Goal: Find specific page/section: Find specific page/section

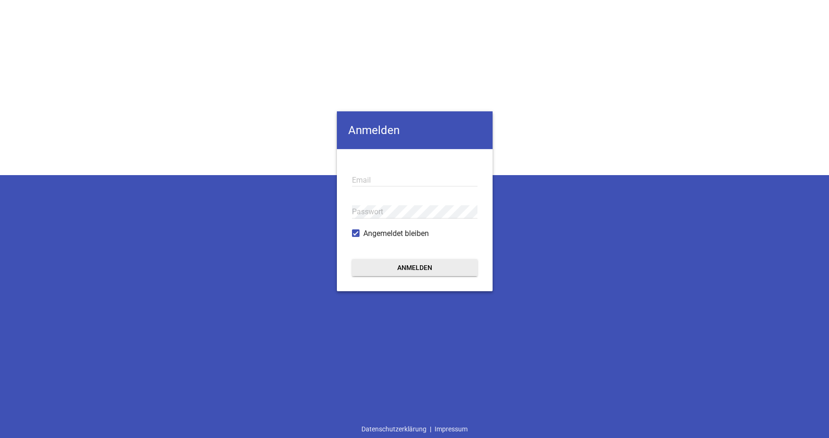
type input "[EMAIL_ADDRESS][DOMAIN_NAME]"
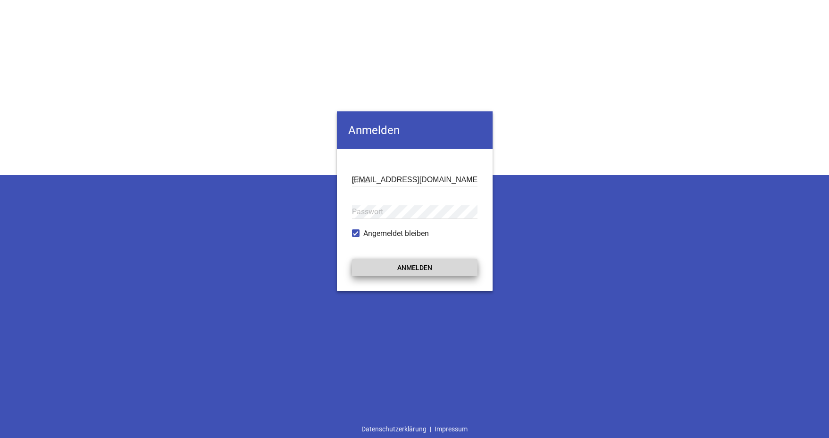
click at [426, 272] on button "Anmelden" at bounding box center [414, 267] width 125 height 17
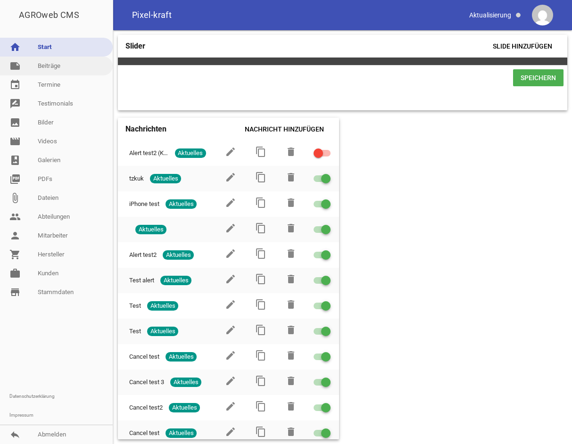
click at [52, 74] on link "note Beiträge" at bounding box center [56, 66] width 113 height 19
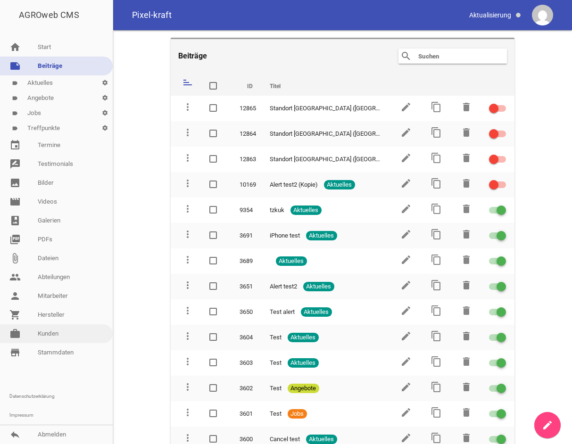
click at [67, 336] on link "work [PERSON_NAME]" at bounding box center [56, 334] width 113 height 19
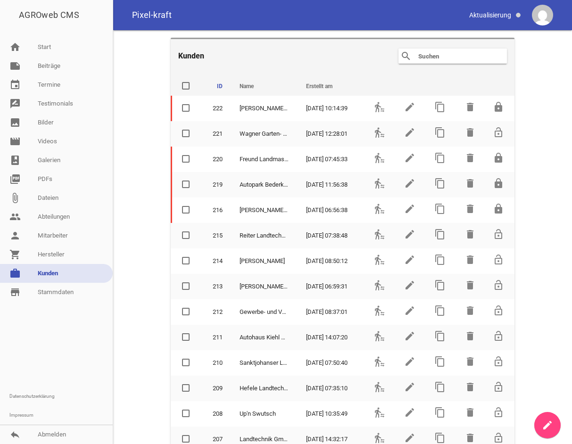
click at [442, 55] on input "text" at bounding box center [455, 55] width 75 height 11
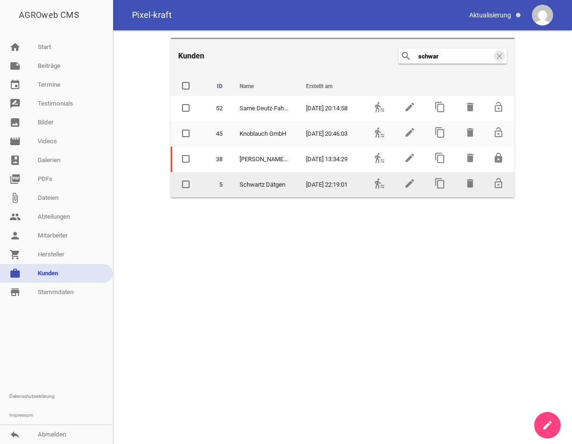
type input "schwar"
click at [272, 181] on span "Schwartz Dätgen" at bounding box center [263, 184] width 46 height 9
click at [383, 184] on icon "transfer_within_a_station" at bounding box center [379, 183] width 11 height 11
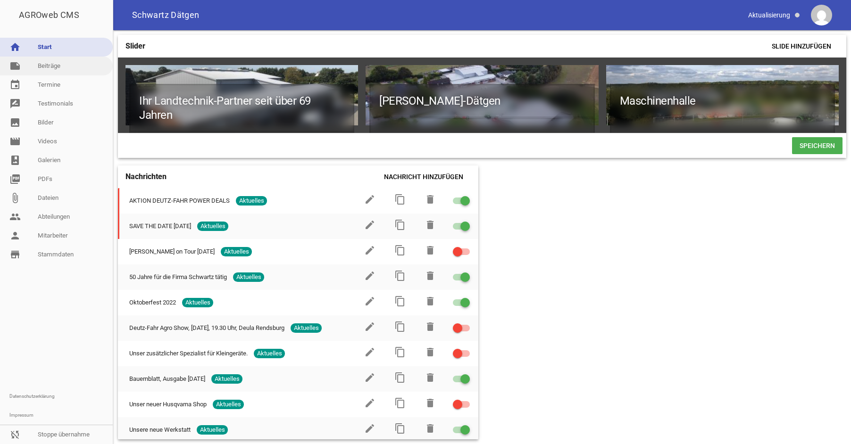
click at [69, 71] on link "note Beiträge" at bounding box center [56, 66] width 113 height 19
